Goal: Task Accomplishment & Management: Use online tool/utility

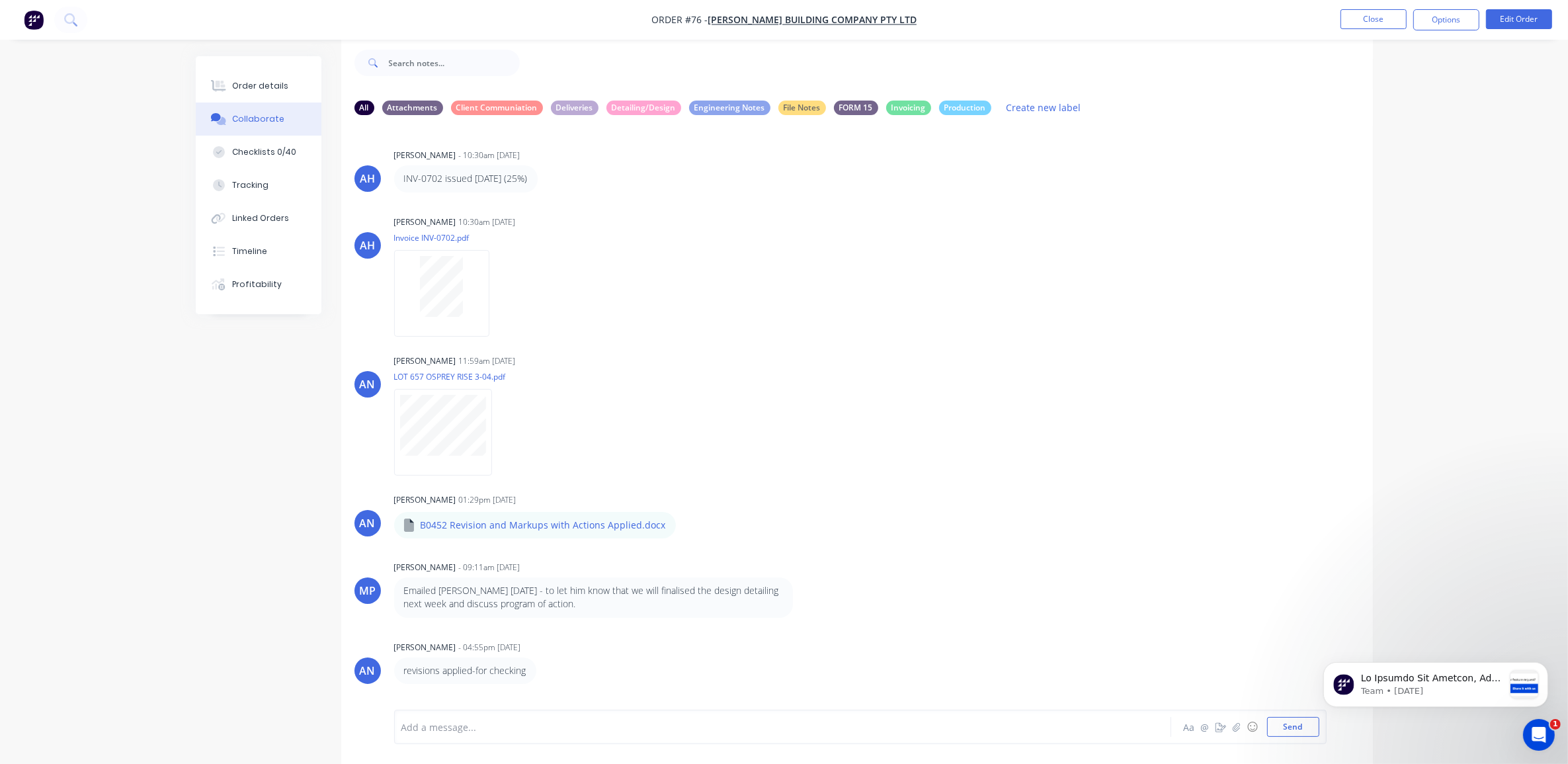
scroll to position [1840, 0]
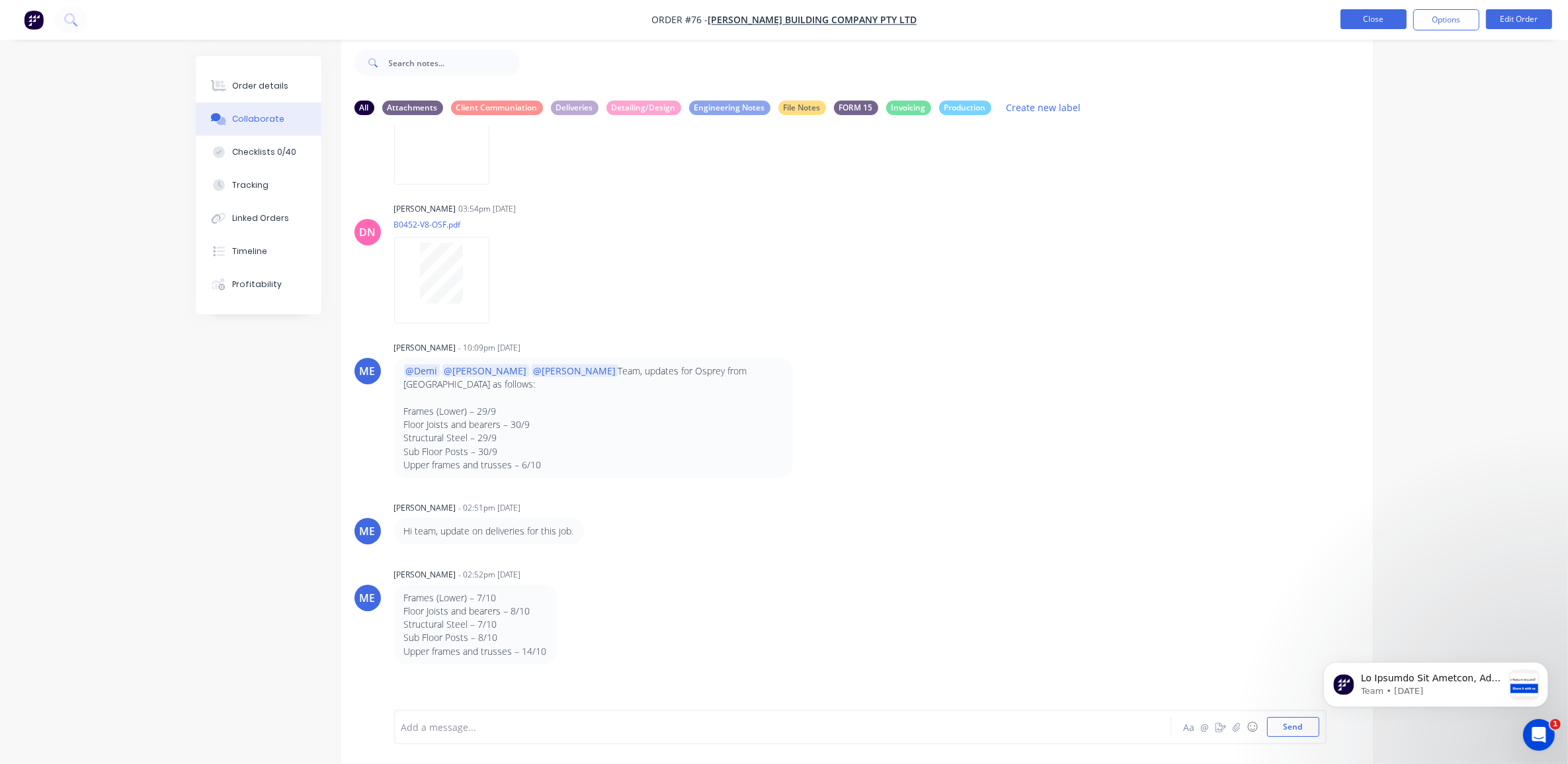
click at [1383, 21] on button "Close" at bounding box center [1373, 19] width 66 height 20
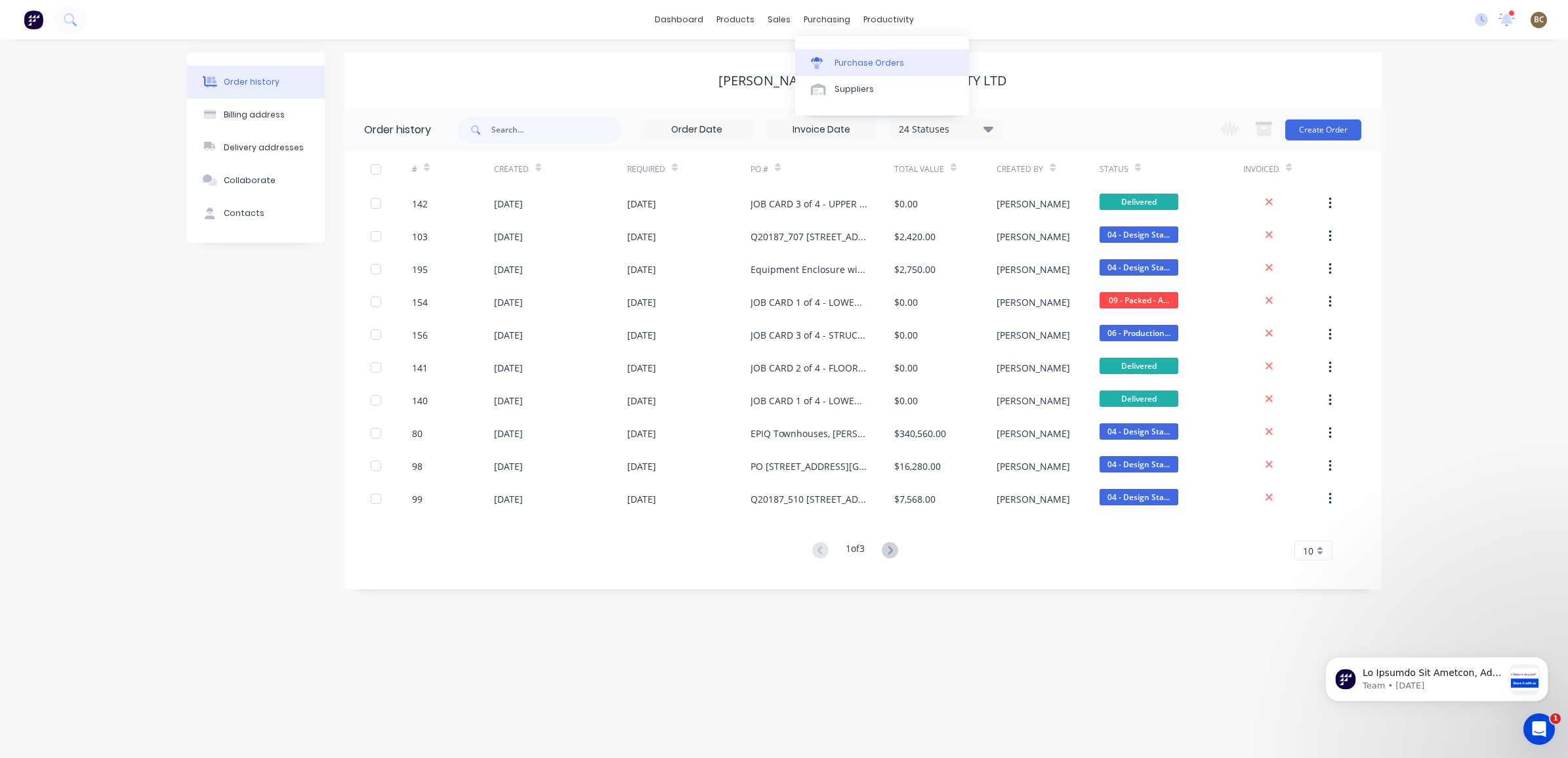
click at [840, 57] on div "Purchase Orders" at bounding box center [870, 63] width 69 height 12
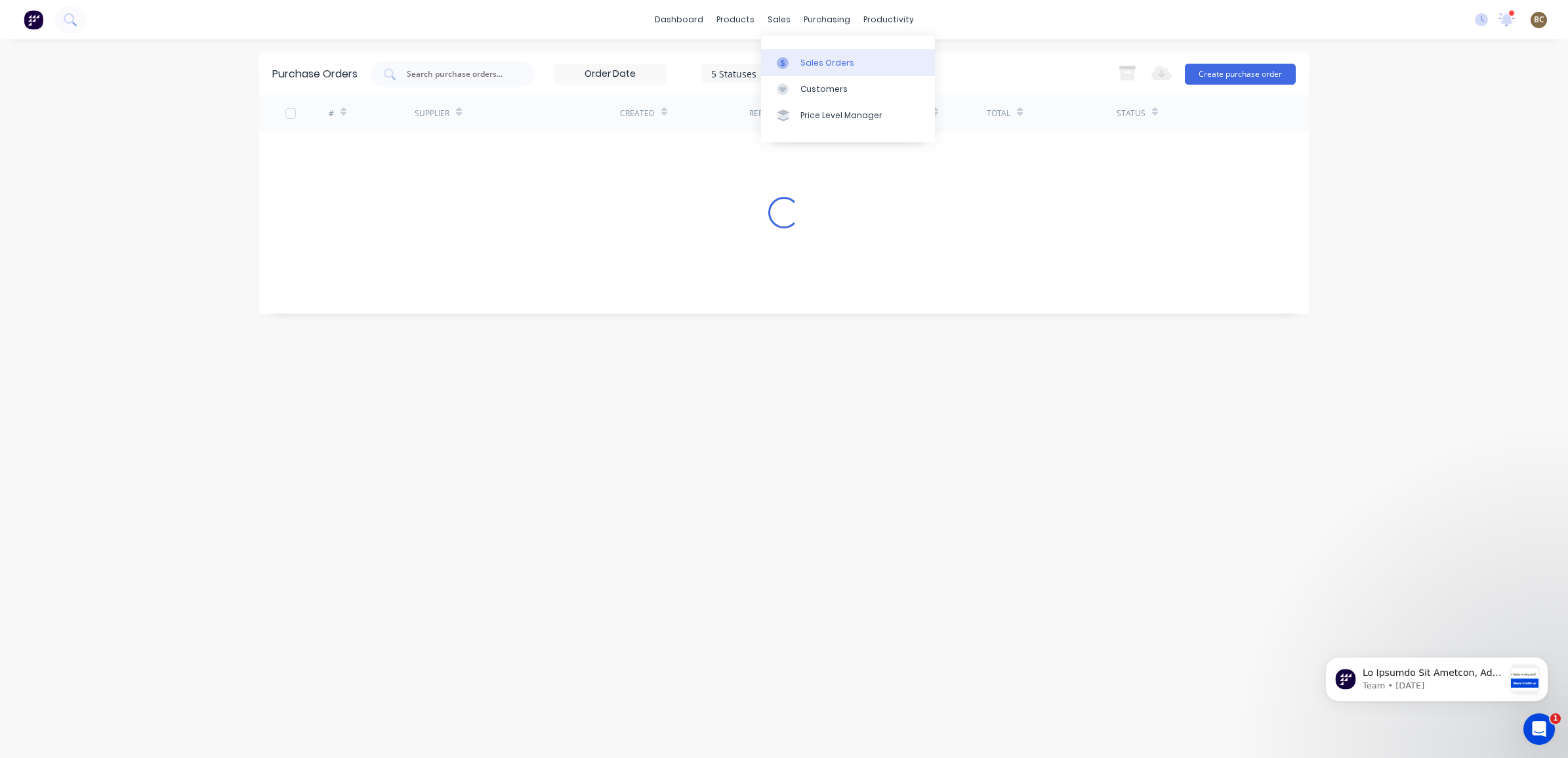
click at [822, 64] on div "Sales Orders" at bounding box center [827, 63] width 53 height 12
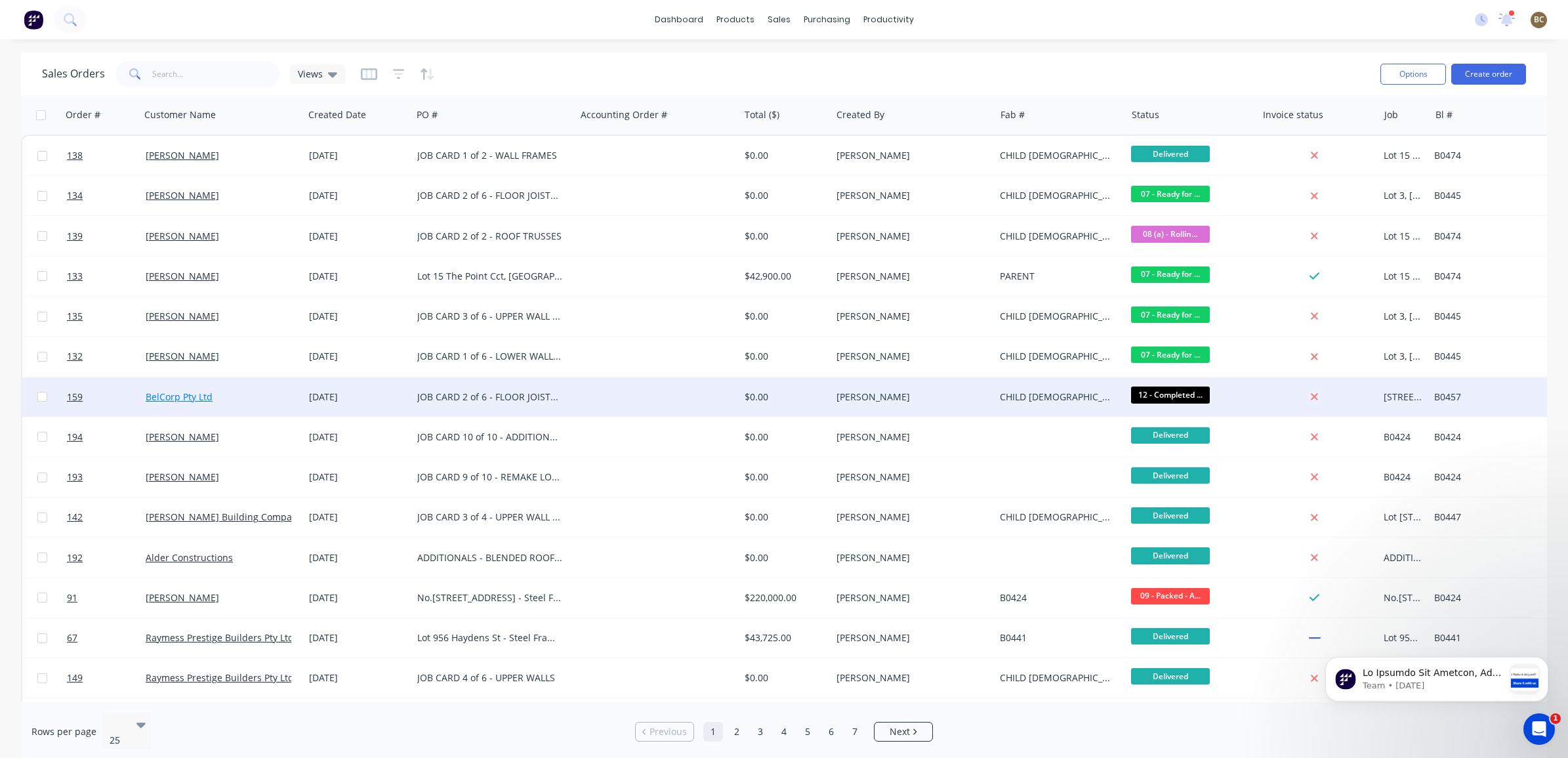
click at [187, 397] on link "BelCorp Pty Ltd" at bounding box center [178, 396] width 67 height 12
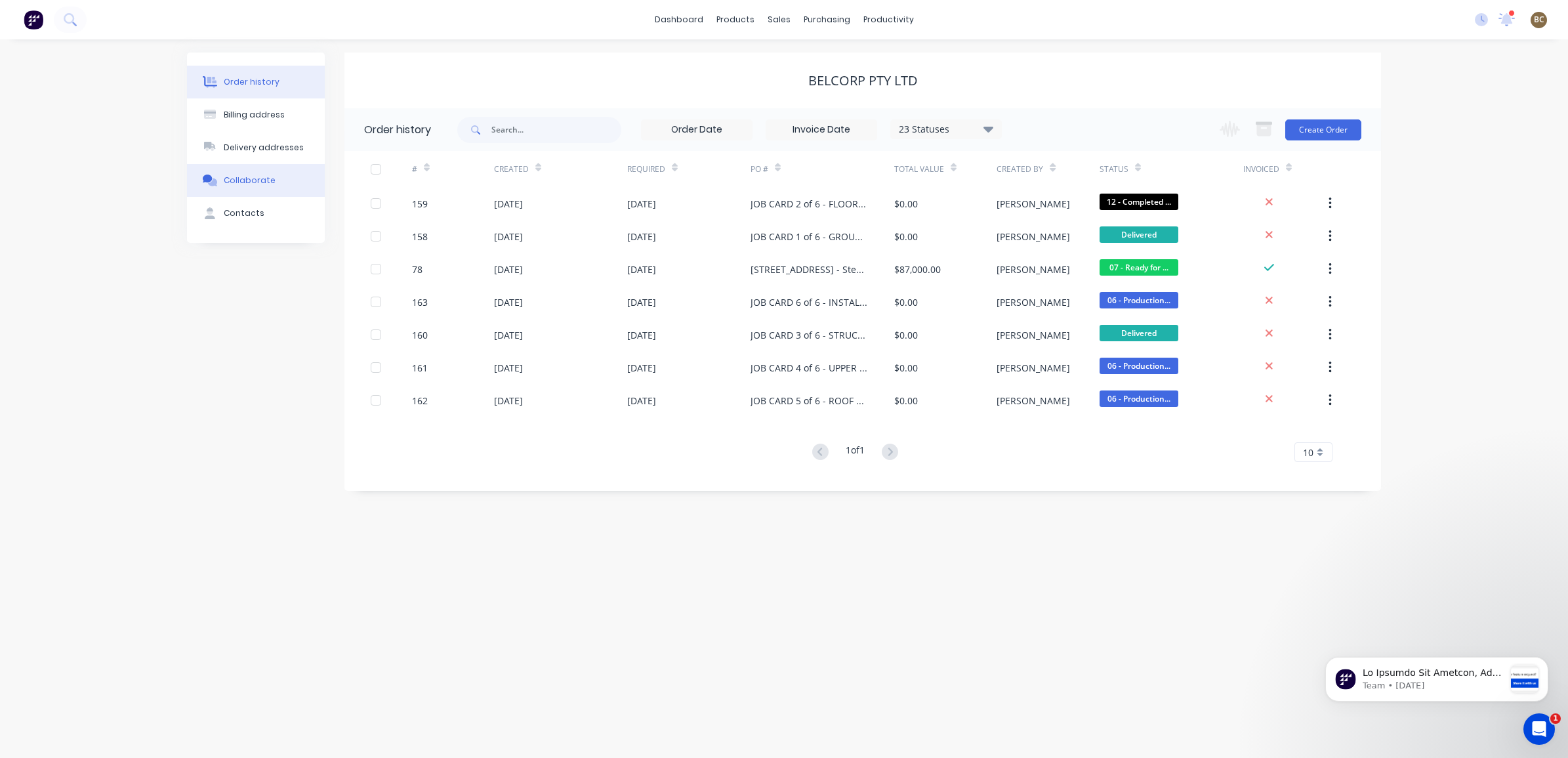
click at [267, 181] on div "Collaborate" at bounding box center [249, 180] width 52 height 12
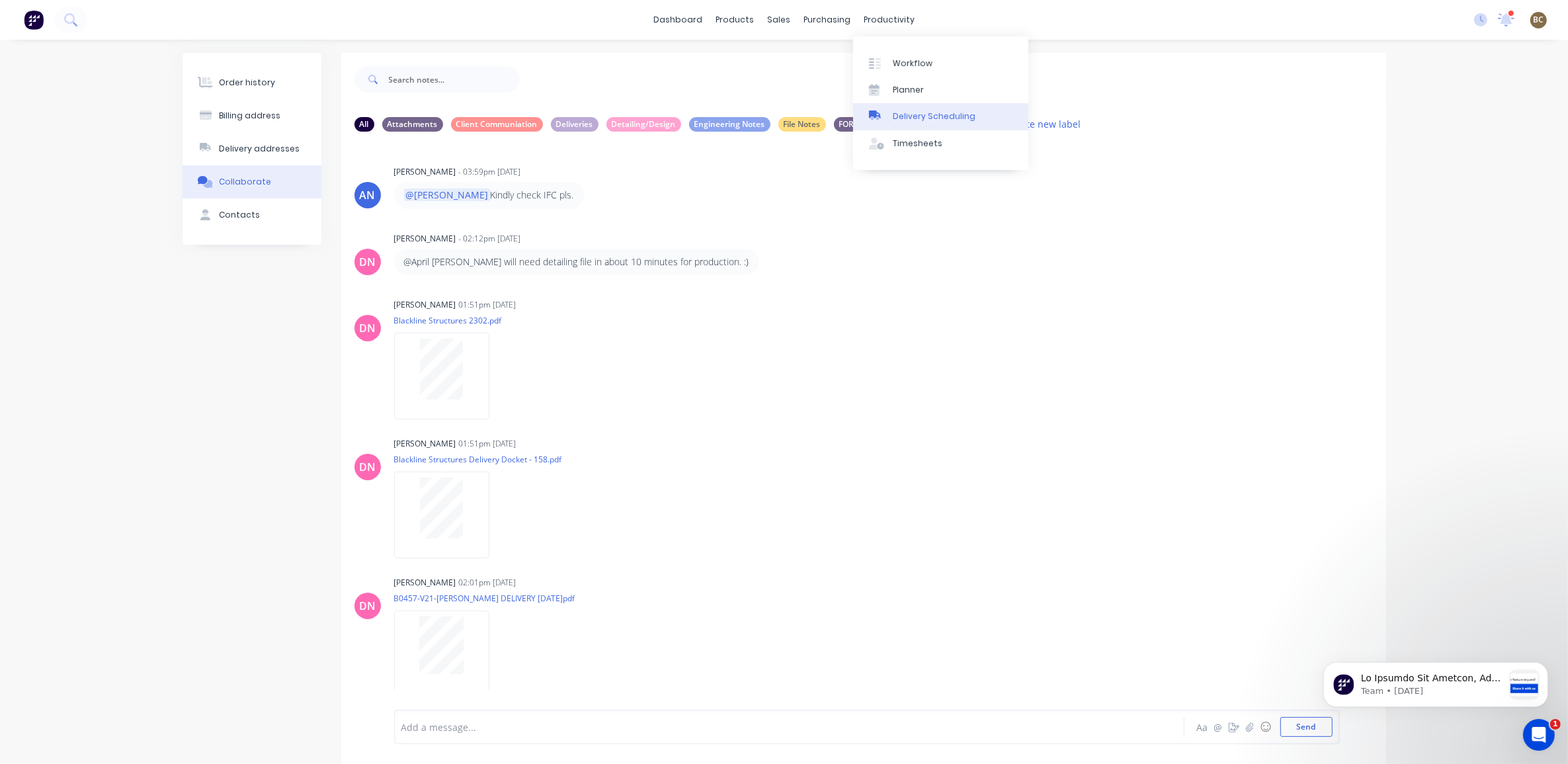
click at [973, 116] on link "Delivery Scheduling" at bounding box center [941, 116] width 176 height 26
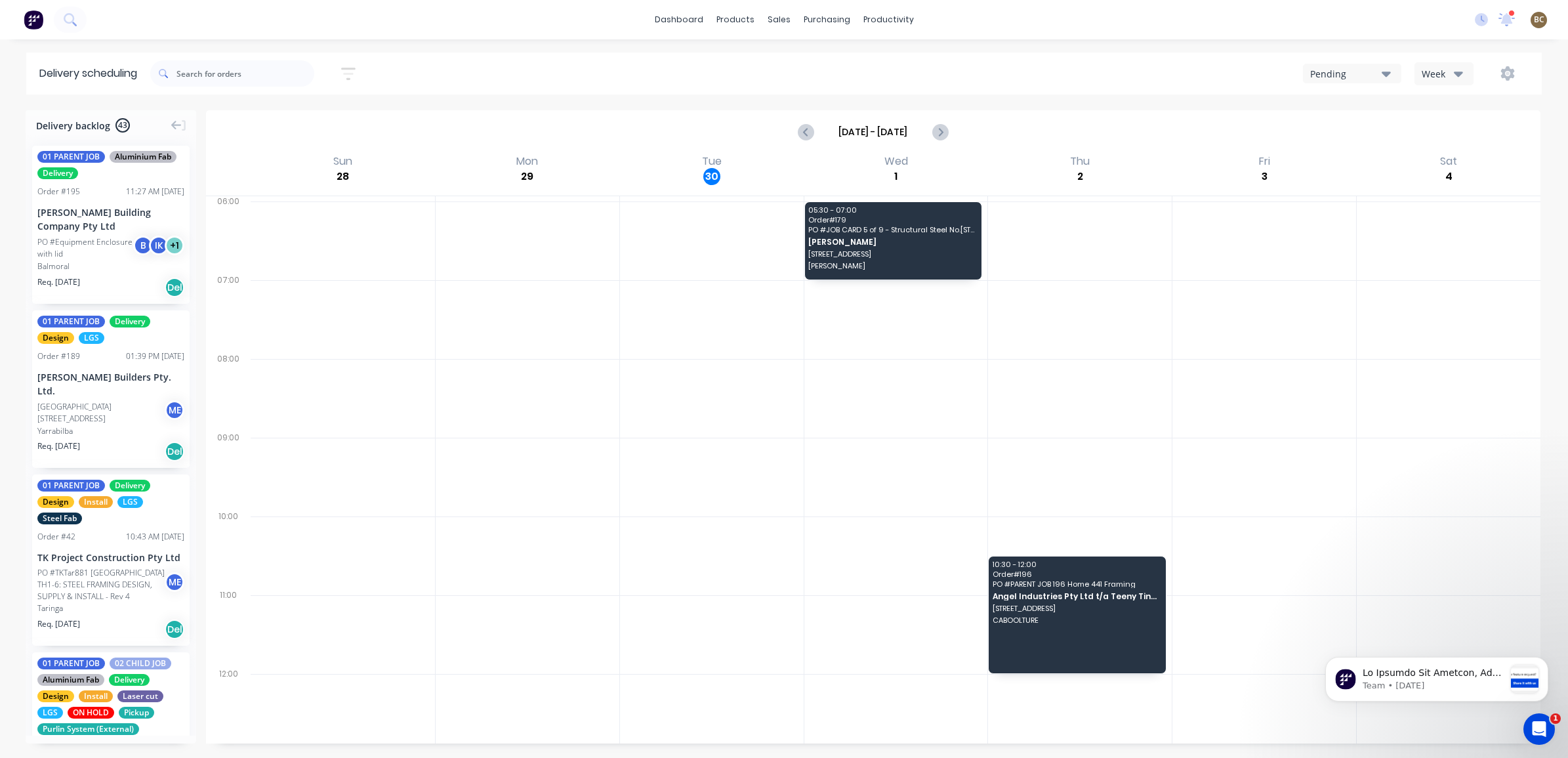
click at [1444, 73] on div "Week" at bounding box center [1441, 73] width 38 height 14
click at [1439, 132] on div "Vehicle" at bounding box center [1480, 135] width 130 height 26
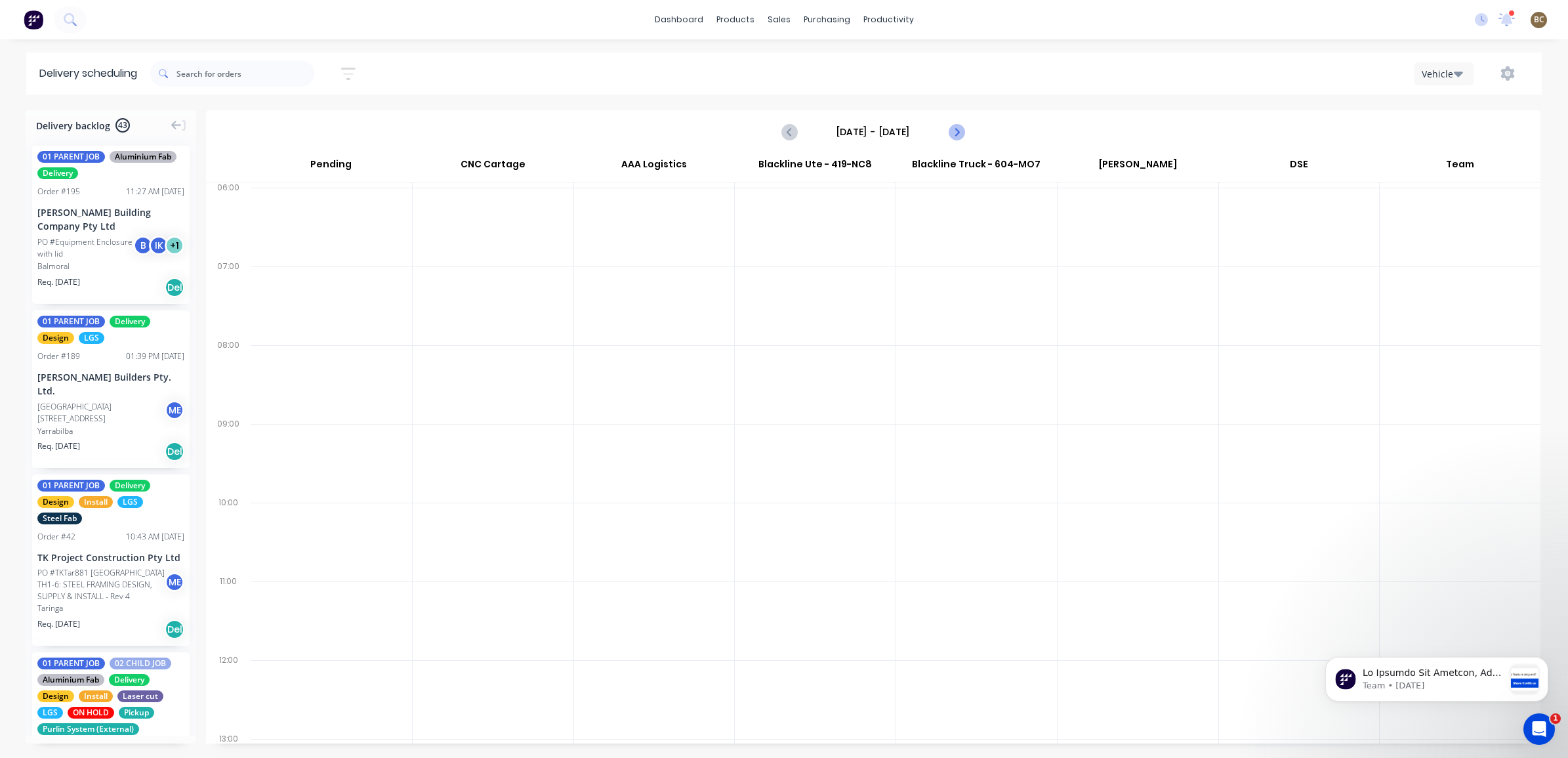
click at [962, 128] on icon "Next page" at bounding box center [956, 131] width 16 height 16
type input "[DATE] - [DATE]"
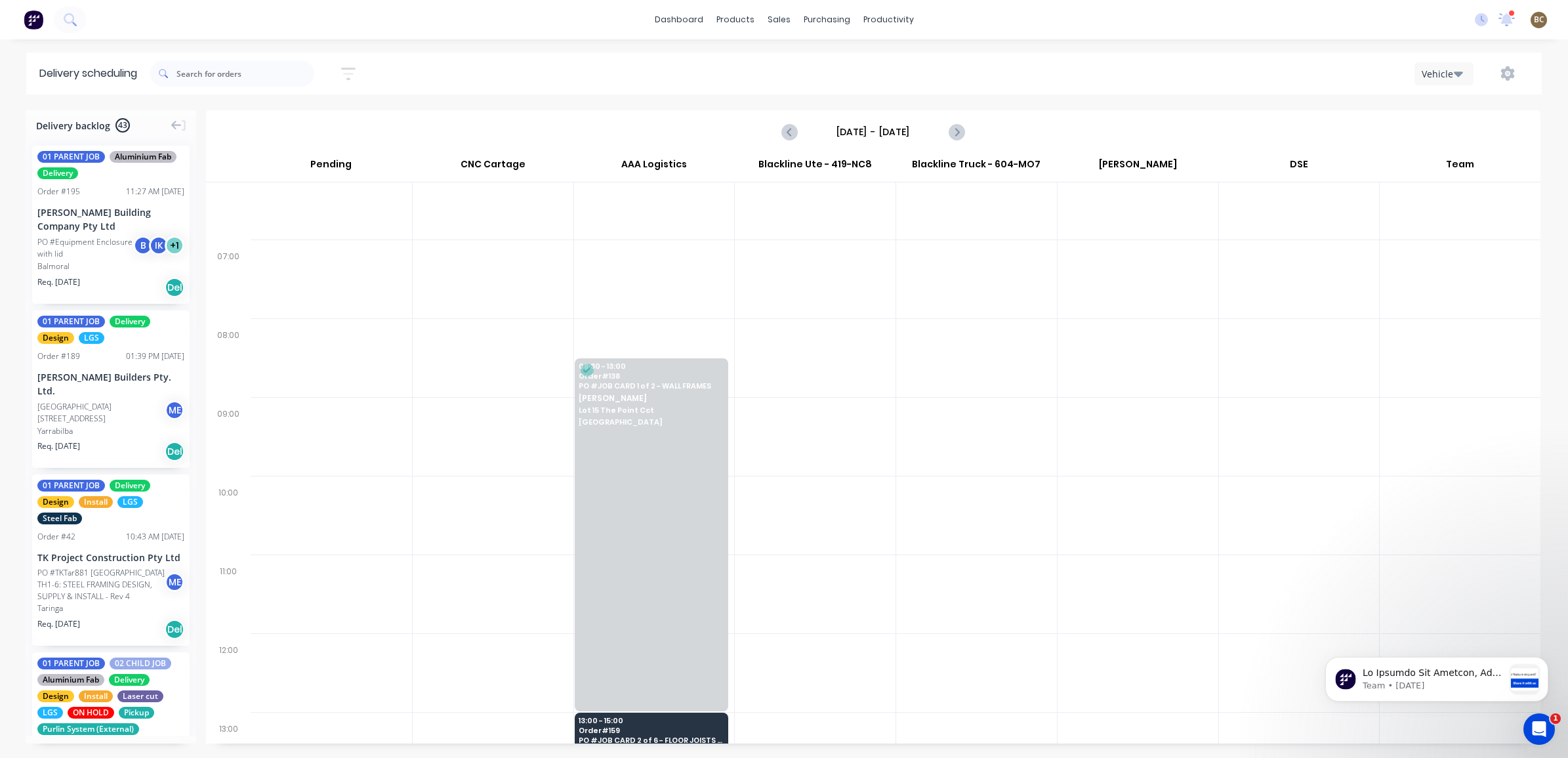
scroll to position [40, 0]
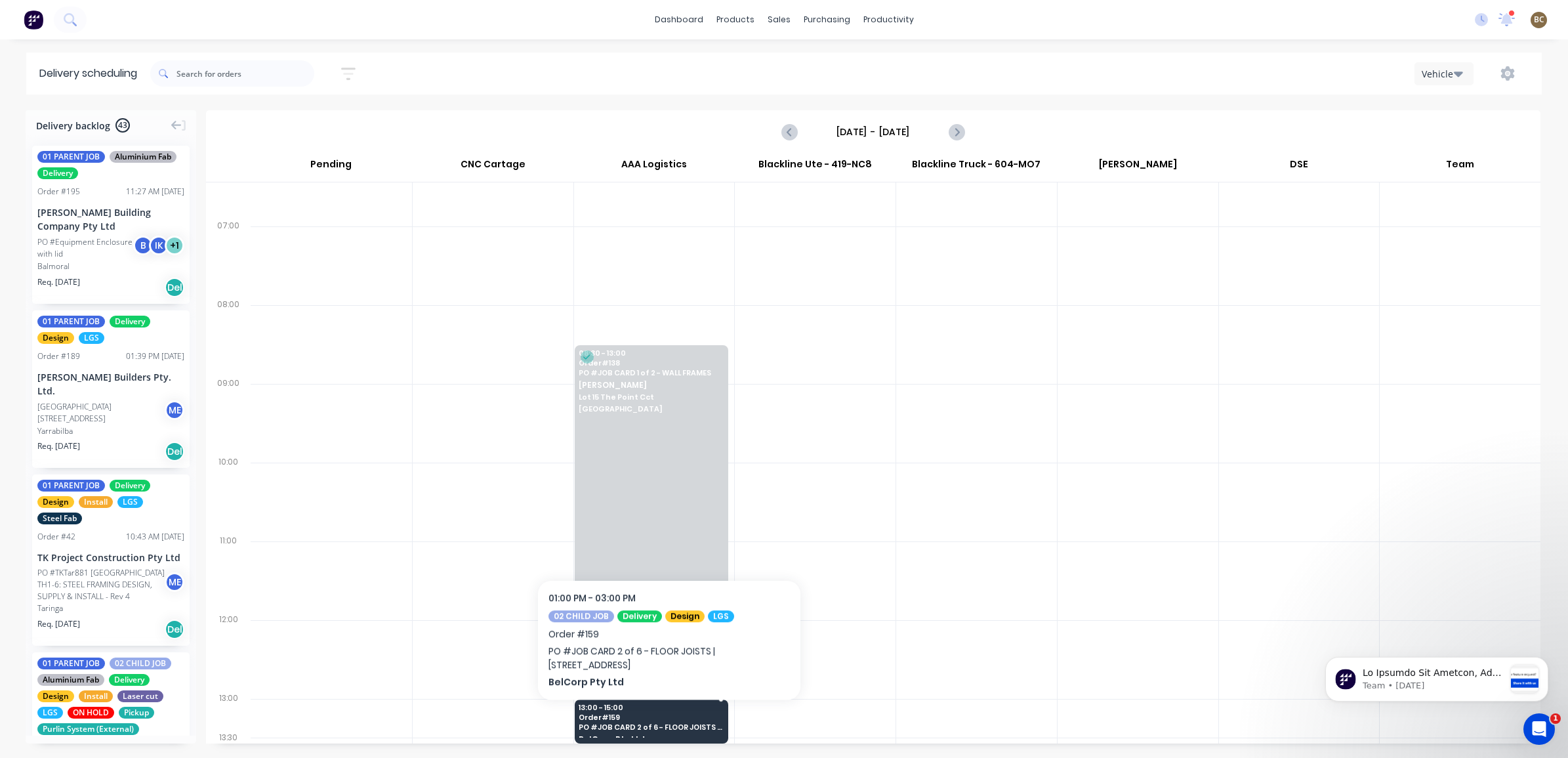
click at [669, 722] on span "PO # JOB CARD 2 of 6 - FLOOR JOISTS | [STREET_ADDRESS]" at bounding box center [650, 726] width 143 height 7
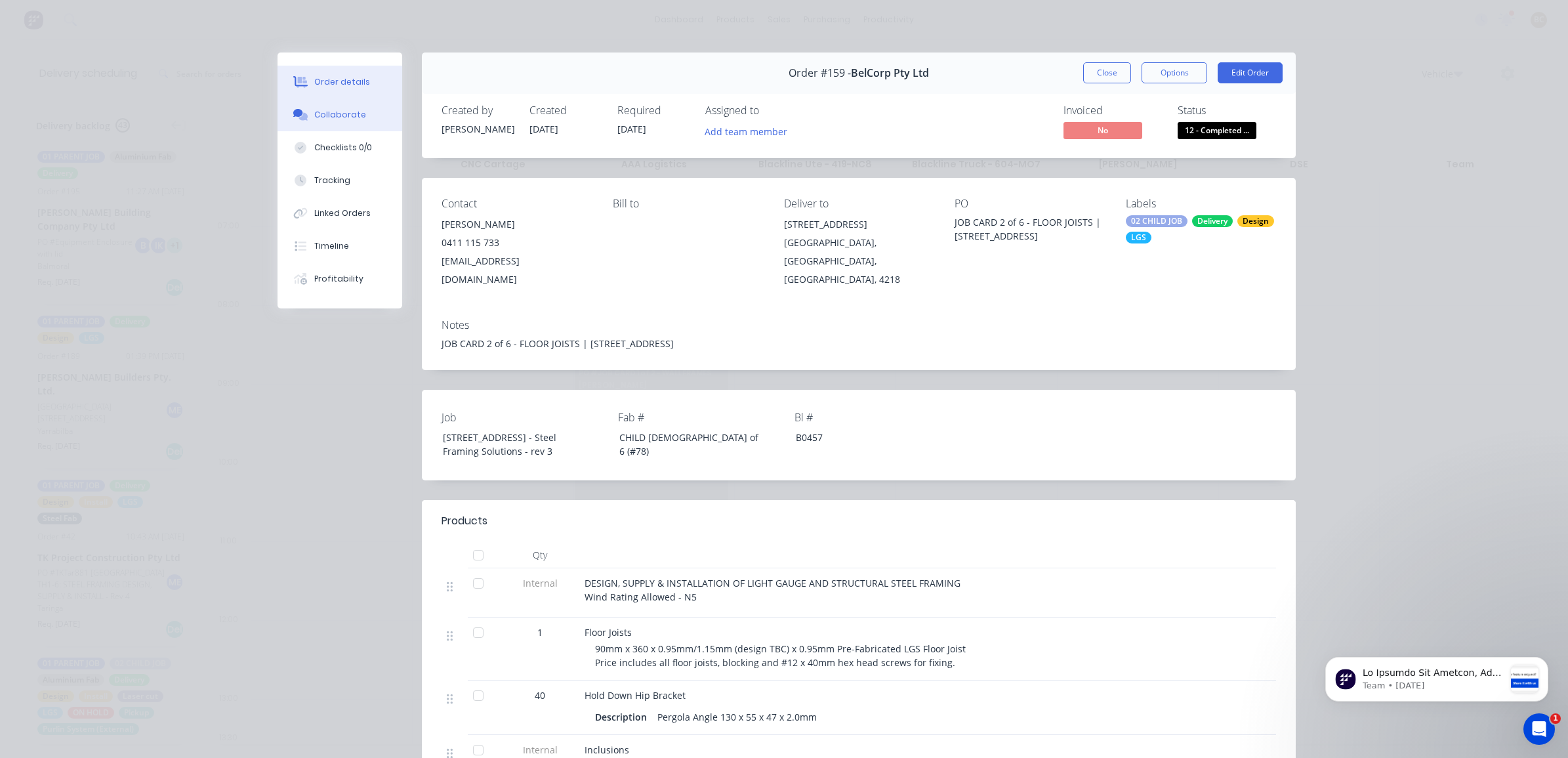
click at [343, 120] on div "Collaborate" at bounding box center [339, 114] width 52 height 12
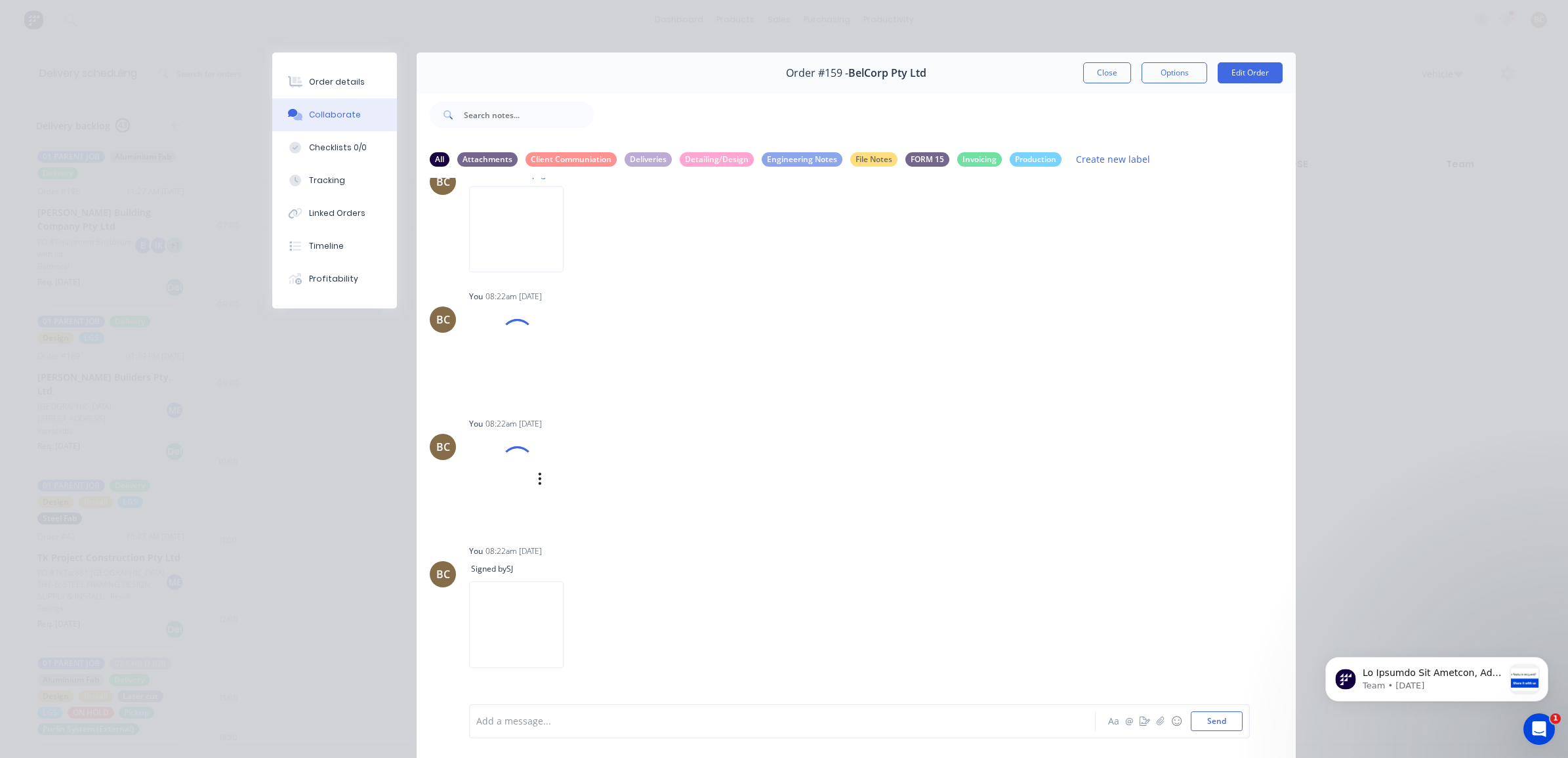
scroll to position [502, 0]
click at [563, 513] on img at bounding box center [516, 505] width 95 height 86
click at [563, 384] on img at bounding box center [516, 367] width 95 height 86
click at [524, 244] on img at bounding box center [516, 230] width 95 height 86
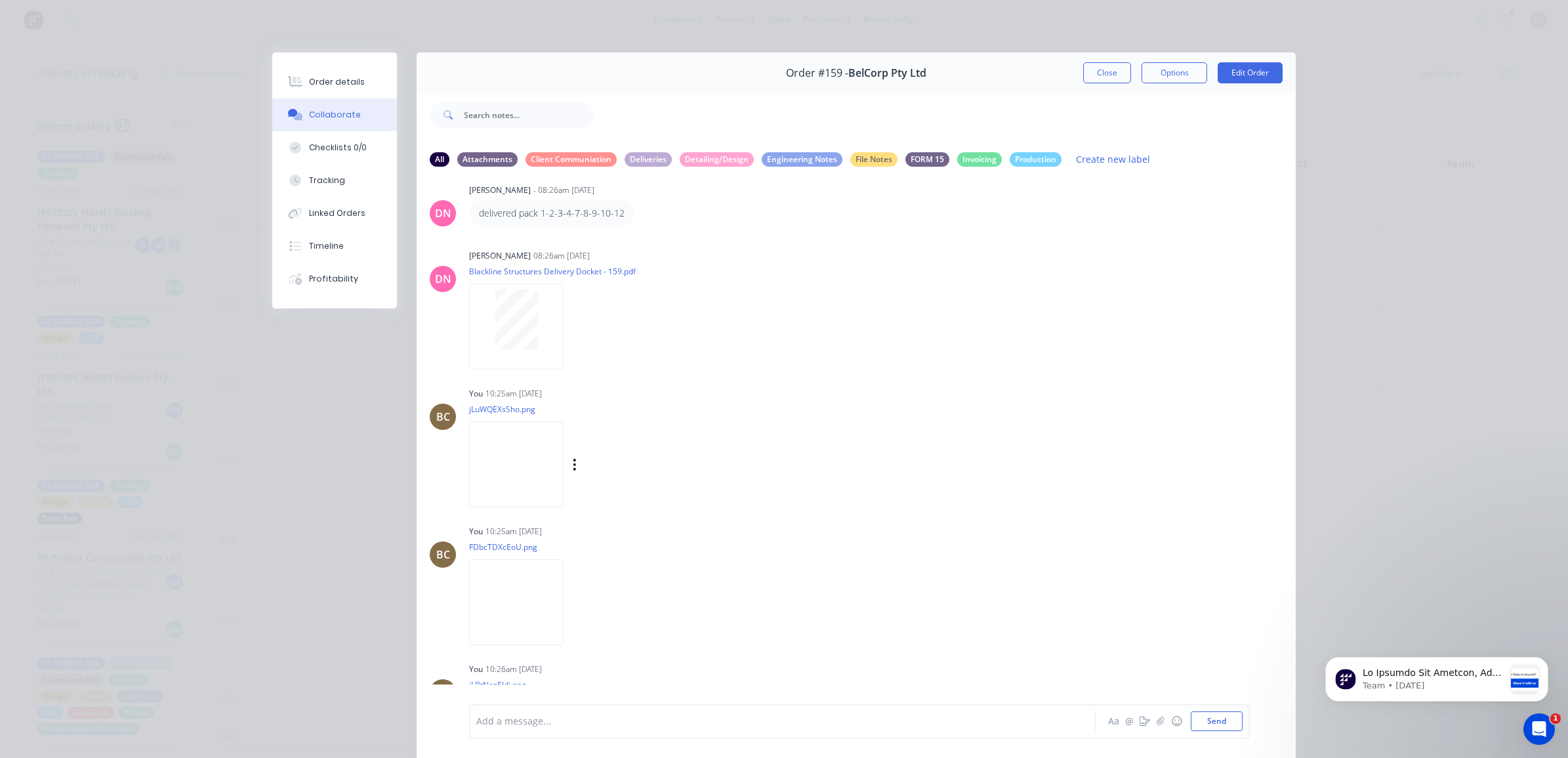
scroll to position [1077, 0]
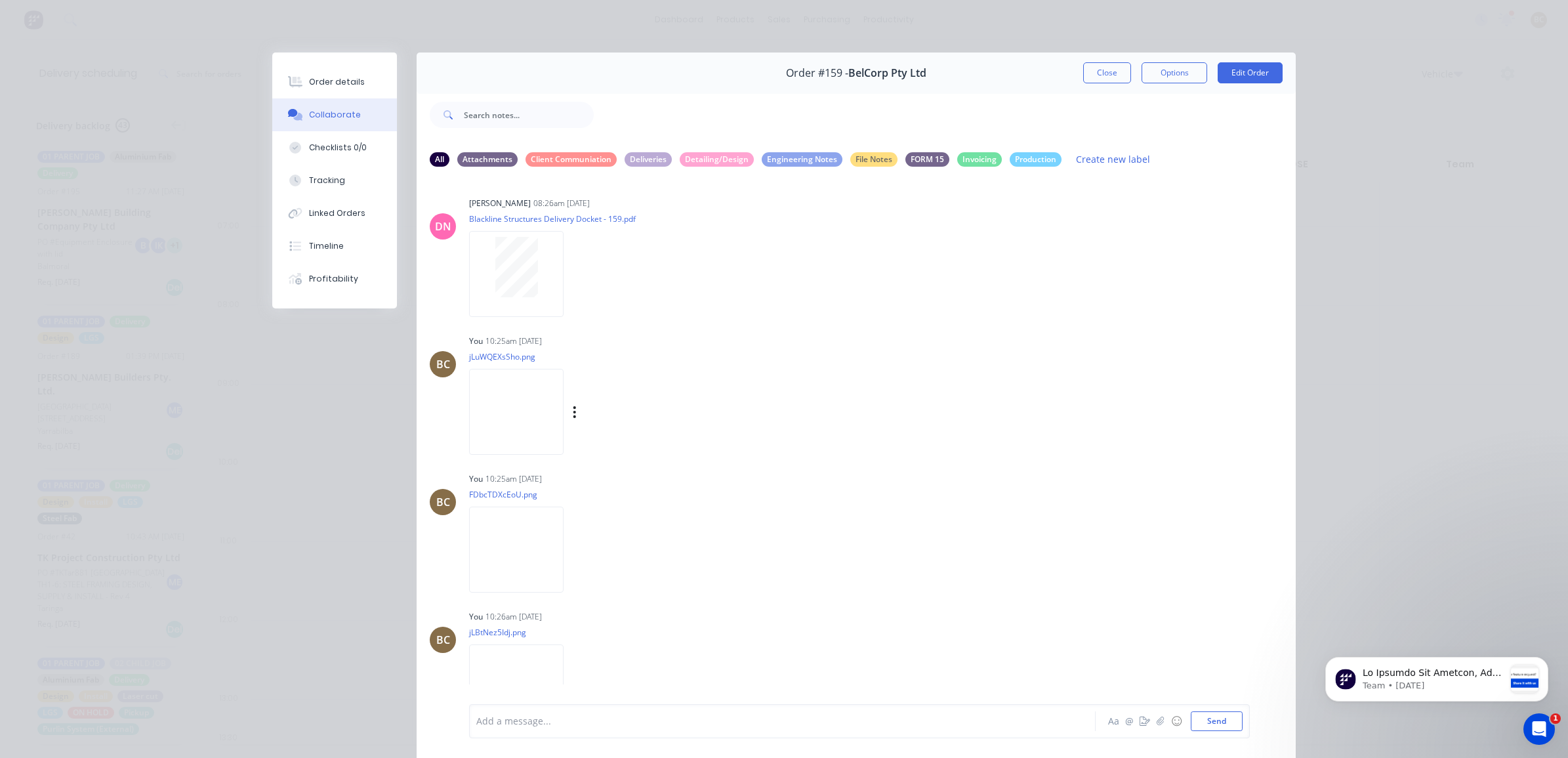
click at [563, 424] on img at bounding box center [516, 411] width 95 height 86
click at [548, 559] on img at bounding box center [516, 549] width 95 height 86
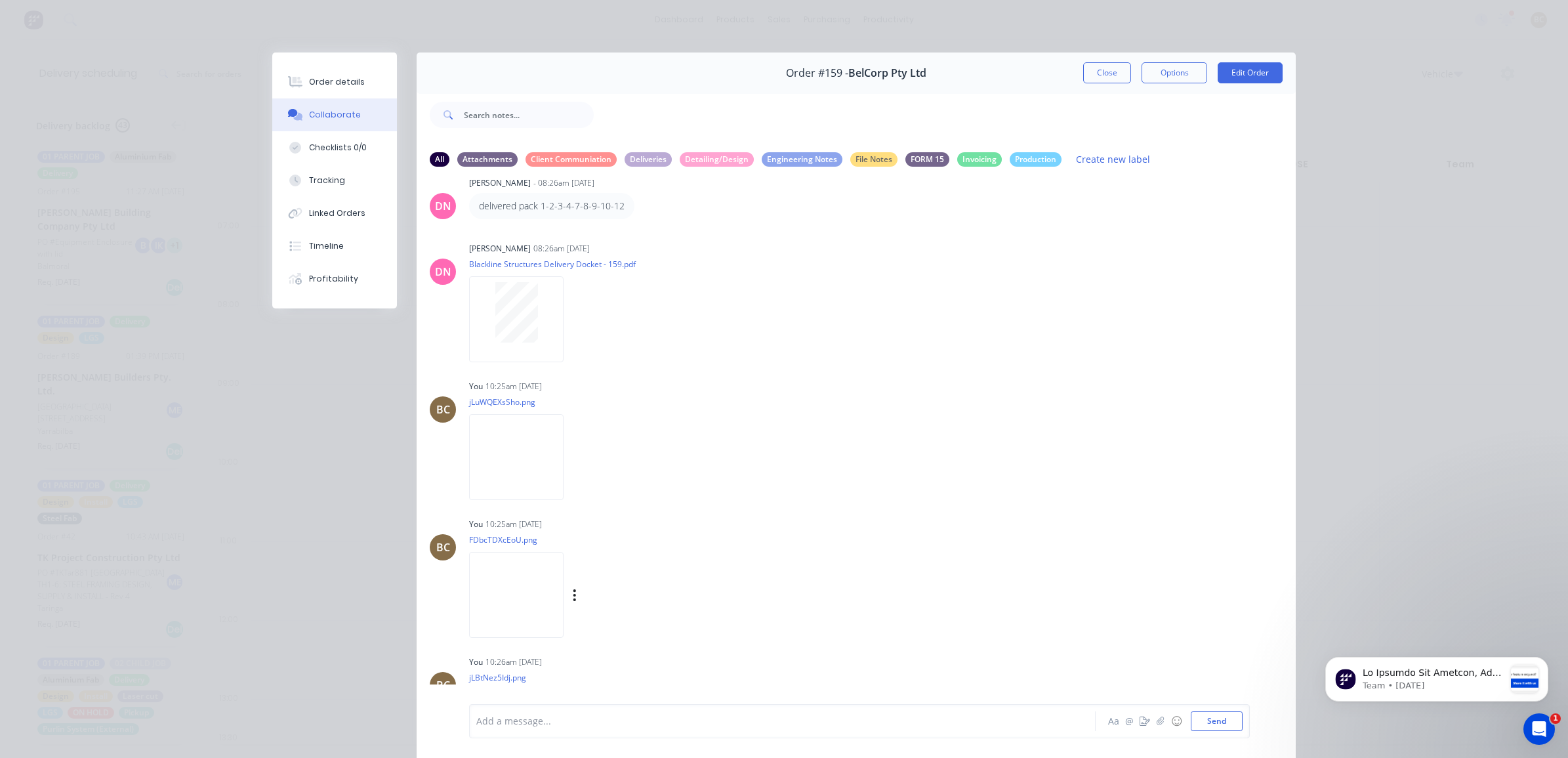
scroll to position [1113, 0]
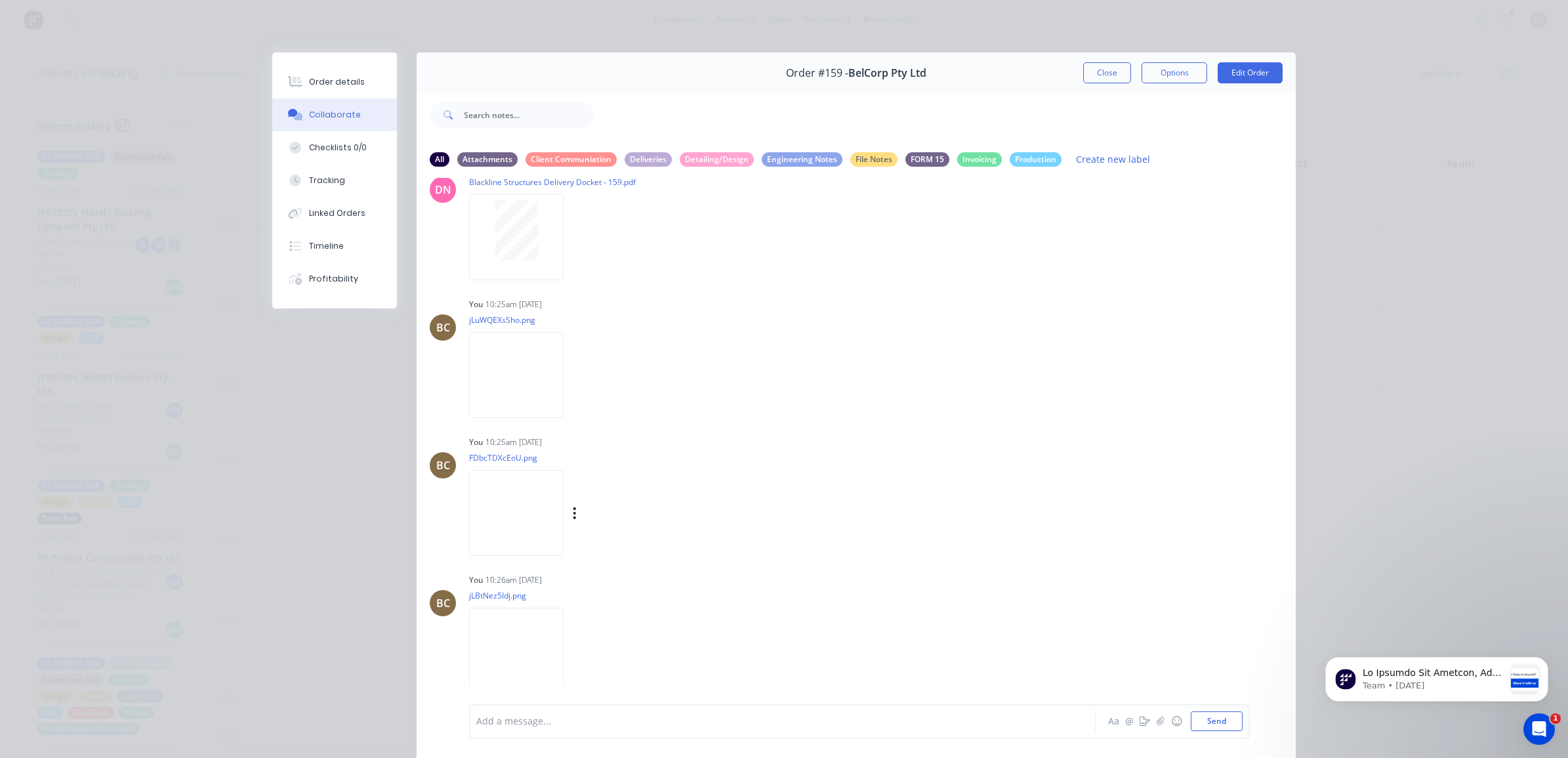
click at [563, 535] on img at bounding box center [516, 513] width 95 height 86
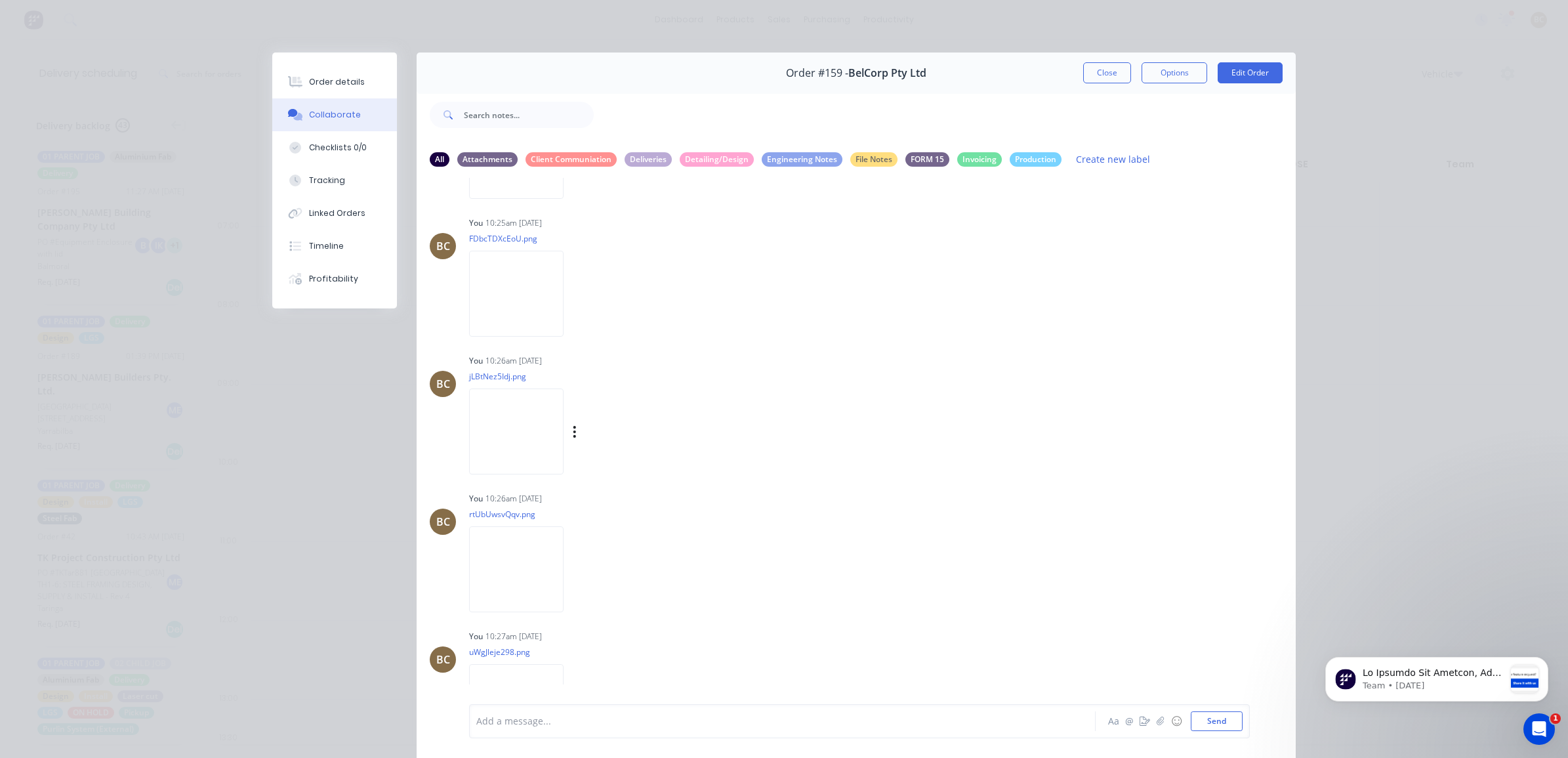
scroll to position [1441, 0]
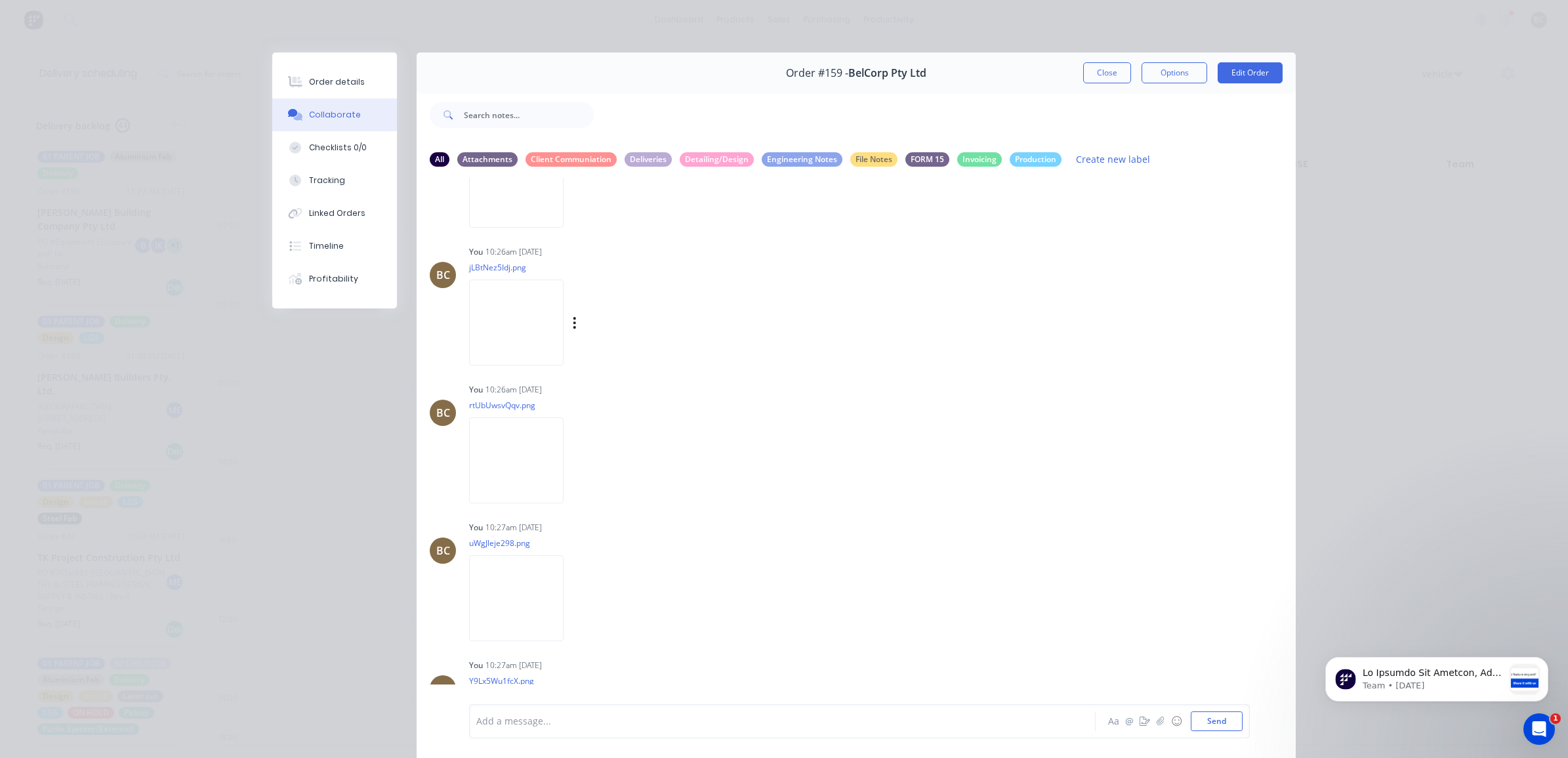
click at [559, 348] on img at bounding box center [516, 322] width 95 height 86
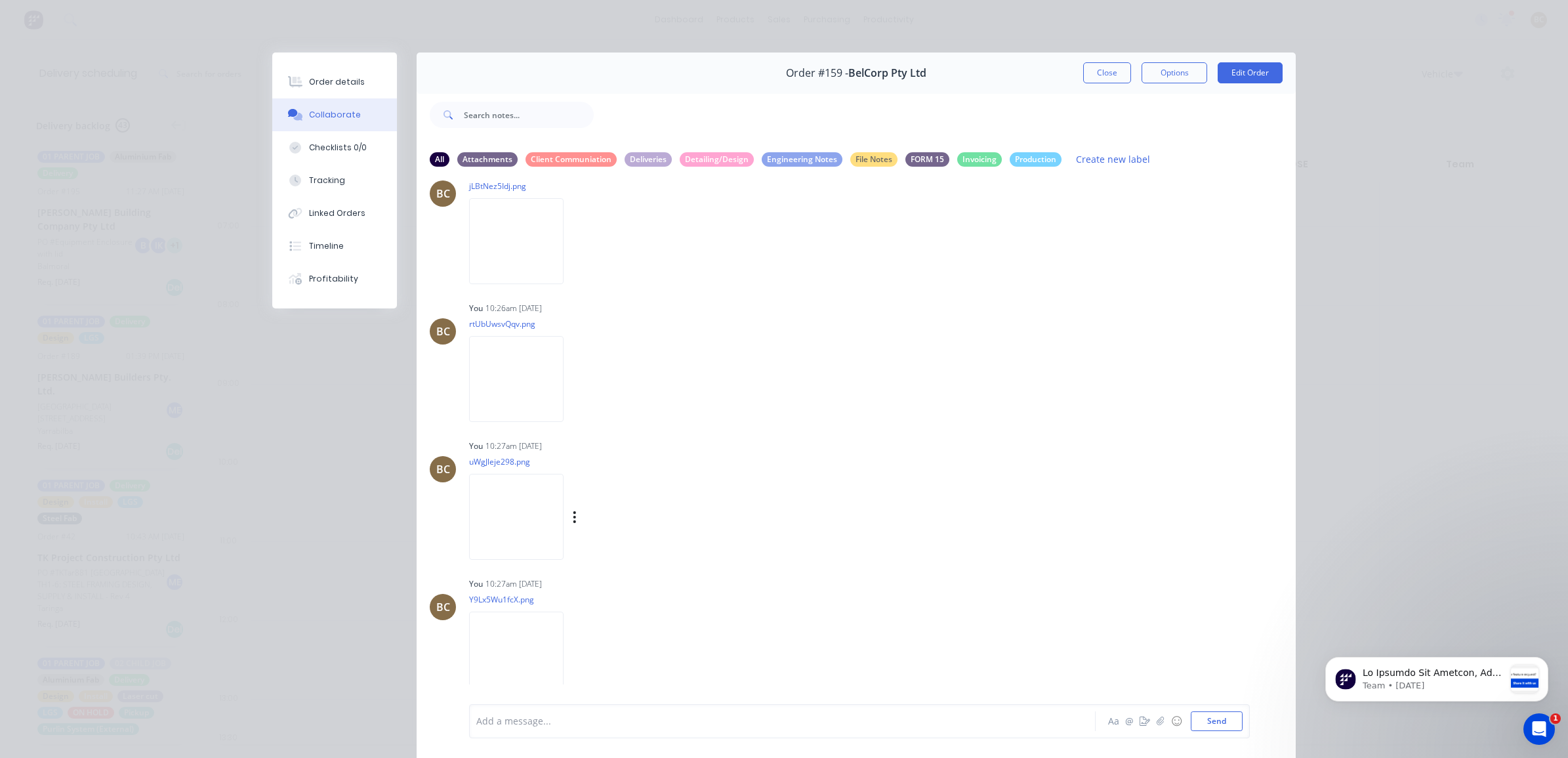
scroll to position [1523, 0]
click at [515, 675] on img at bounding box center [516, 654] width 95 height 86
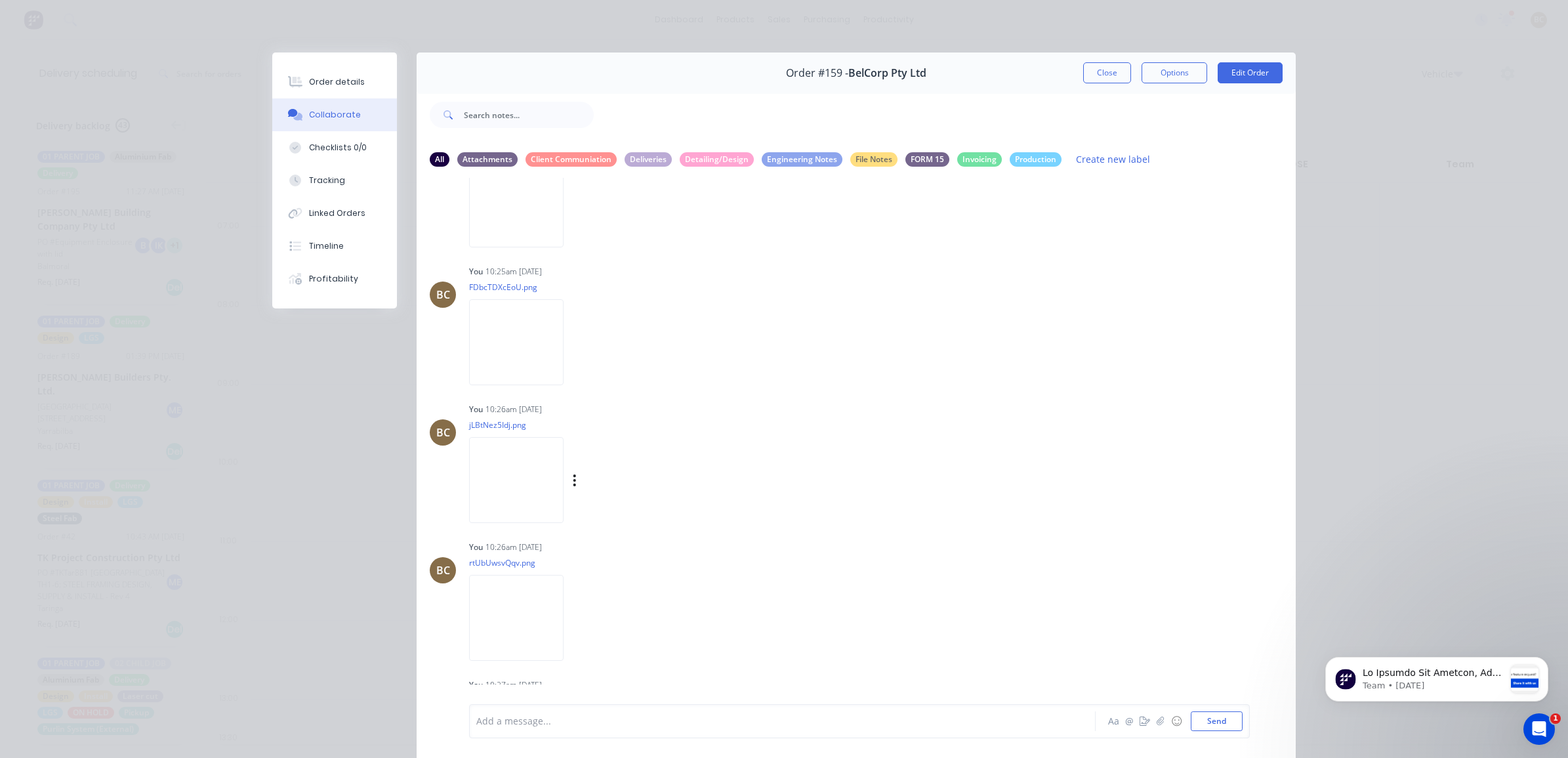
scroll to position [1277, 0]
click at [563, 250] on img at bounding box center [516, 211] width 95 height 86
